Goal: Go to known website: Go to known website

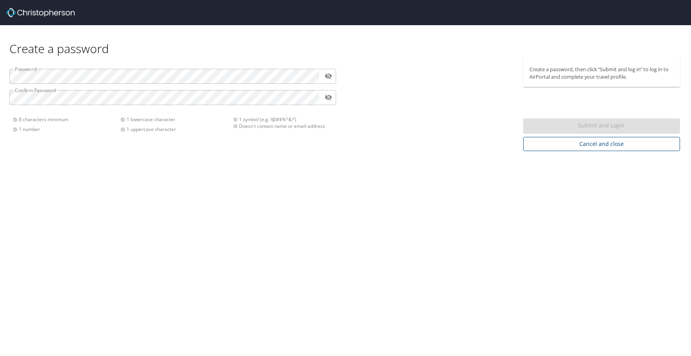
click at [607, 145] on span "Cancel and close" at bounding box center [602, 144] width 145 height 10
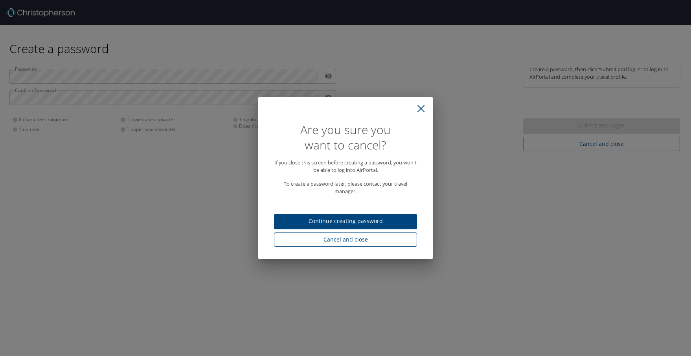
click at [378, 241] on span "Cancel and close" at bounding box center [345, 240] width 131 height 10
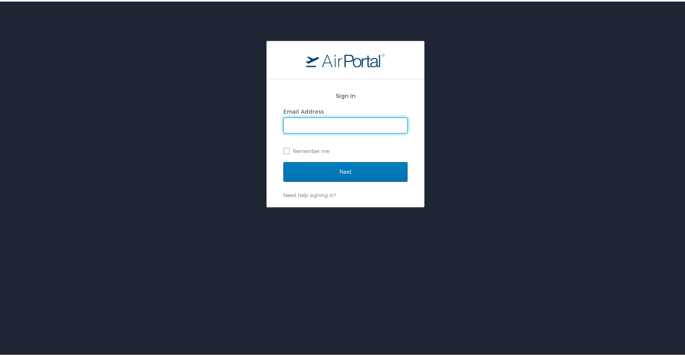
click at [343, 120] on input "Email Address" at bounding box center [345, 123] width 123 height 15
type input "wflinn@latech.edu"
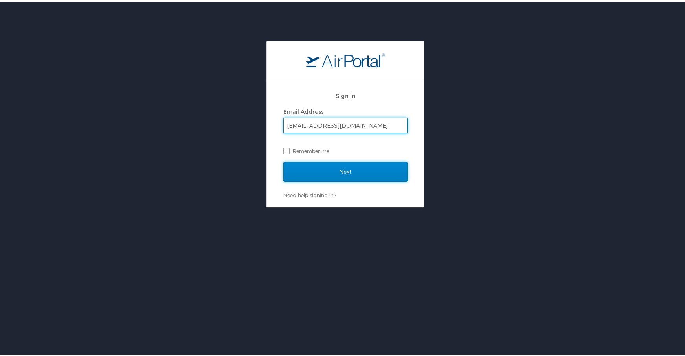
click at [348, 170] on input "Next" at bounding box center [345, 170] width 124 height 20
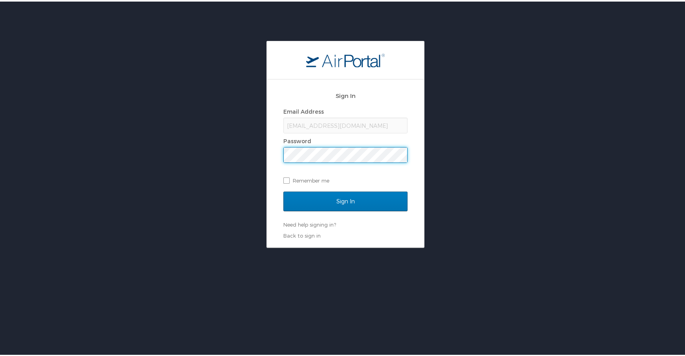
click at [283, 190] on input "Sign In" at bounding box center [345, 200] width 124 height 20
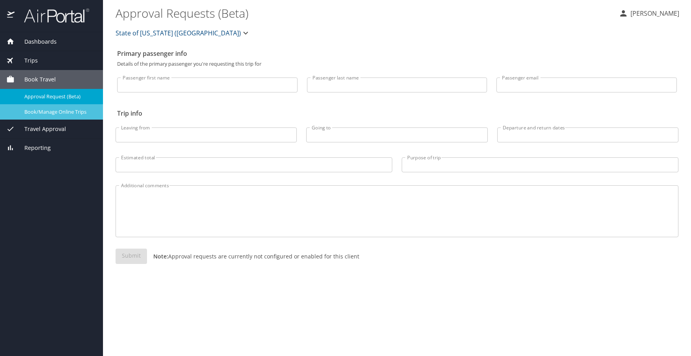
click at [73, 112] on span "Book/Manage Online Trips" at bounding box center [58, 111] width 69 height 7
